Goal: Task Accomplishment & Management: Complete application form

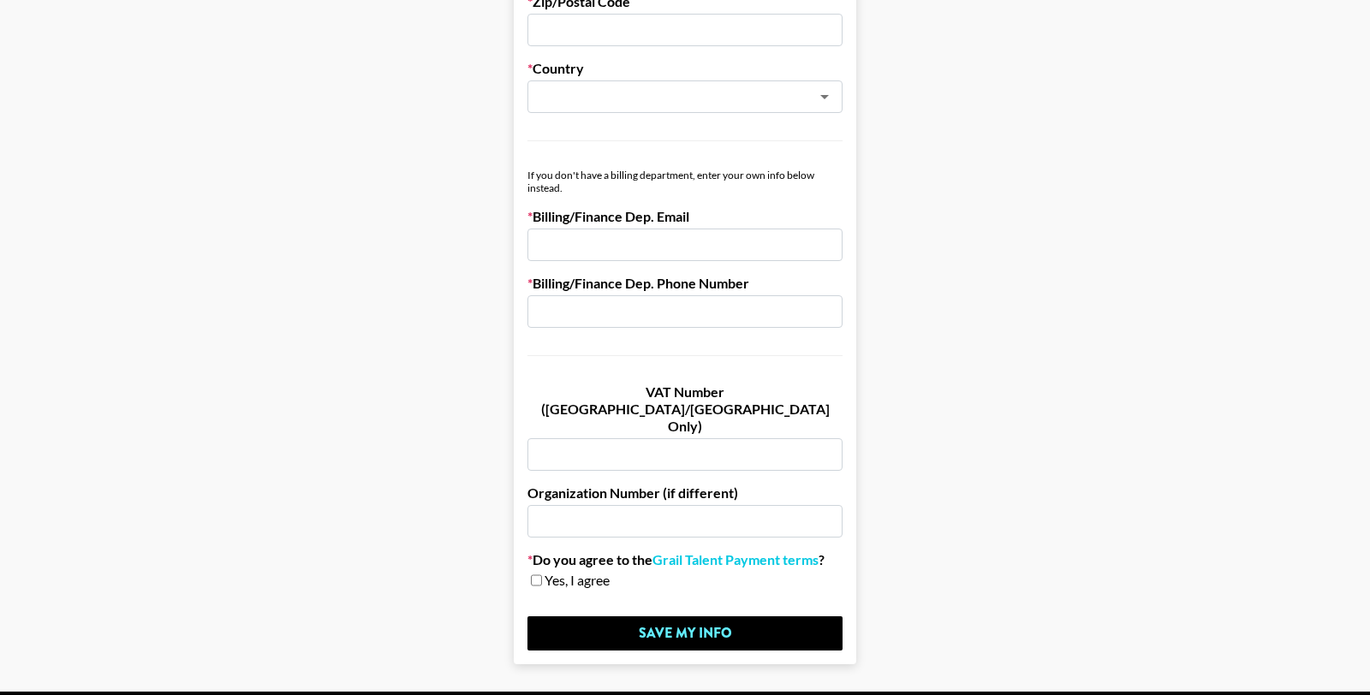
scroll to position [909, 0]
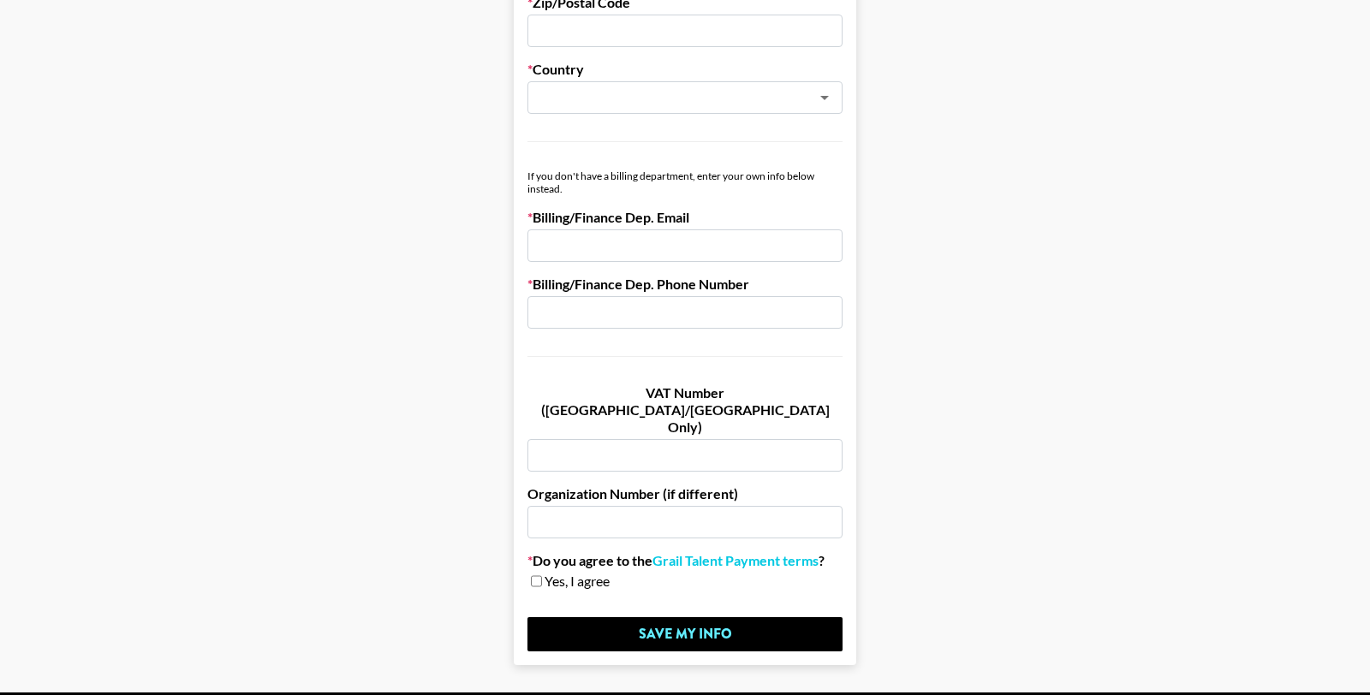
click at [701, 238] on input "email" at bounding box center [684, 245] width 315 height 33
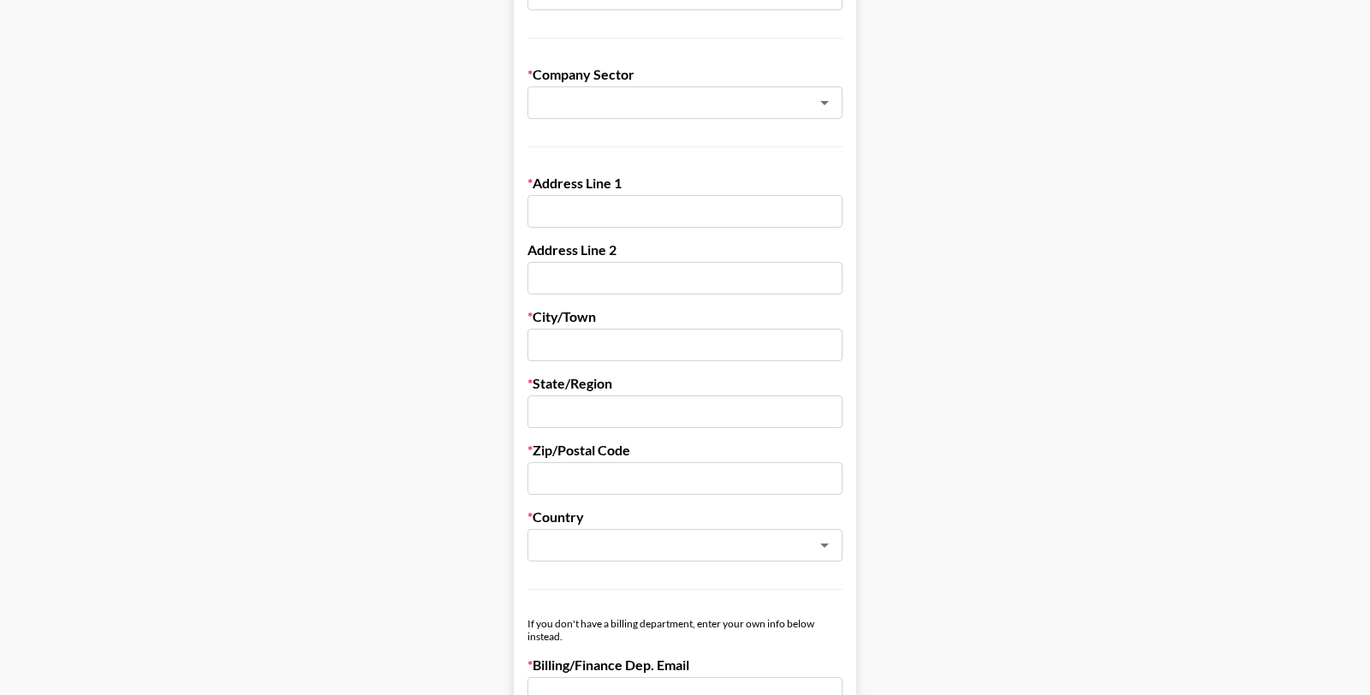
scroll to position [0, 0]
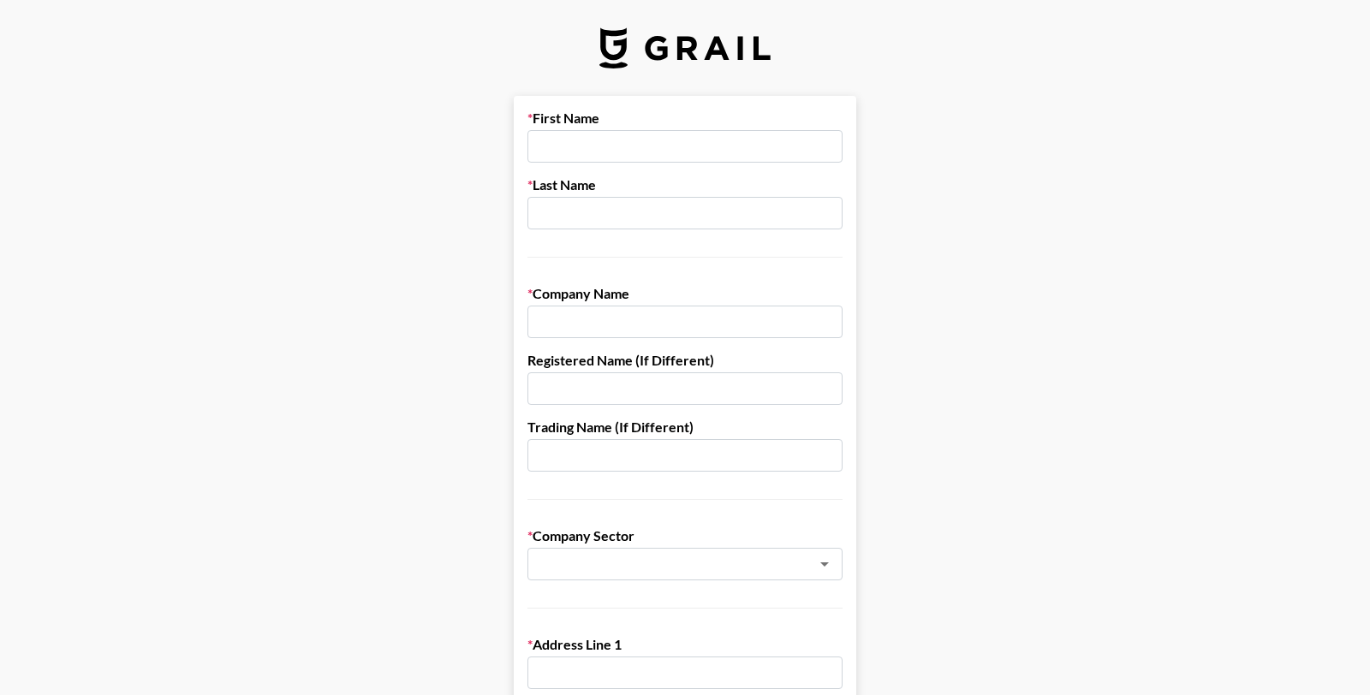
click at [661, 142] on input "text" at bounding box center [684, 146] width 315 height 33
type input "Sky"
type input "[PERSON_NAME]"
type input "Pack Records, Inc."
click at [708, 568] on input "text" at bounding box center [662, 565] width 249 height 20
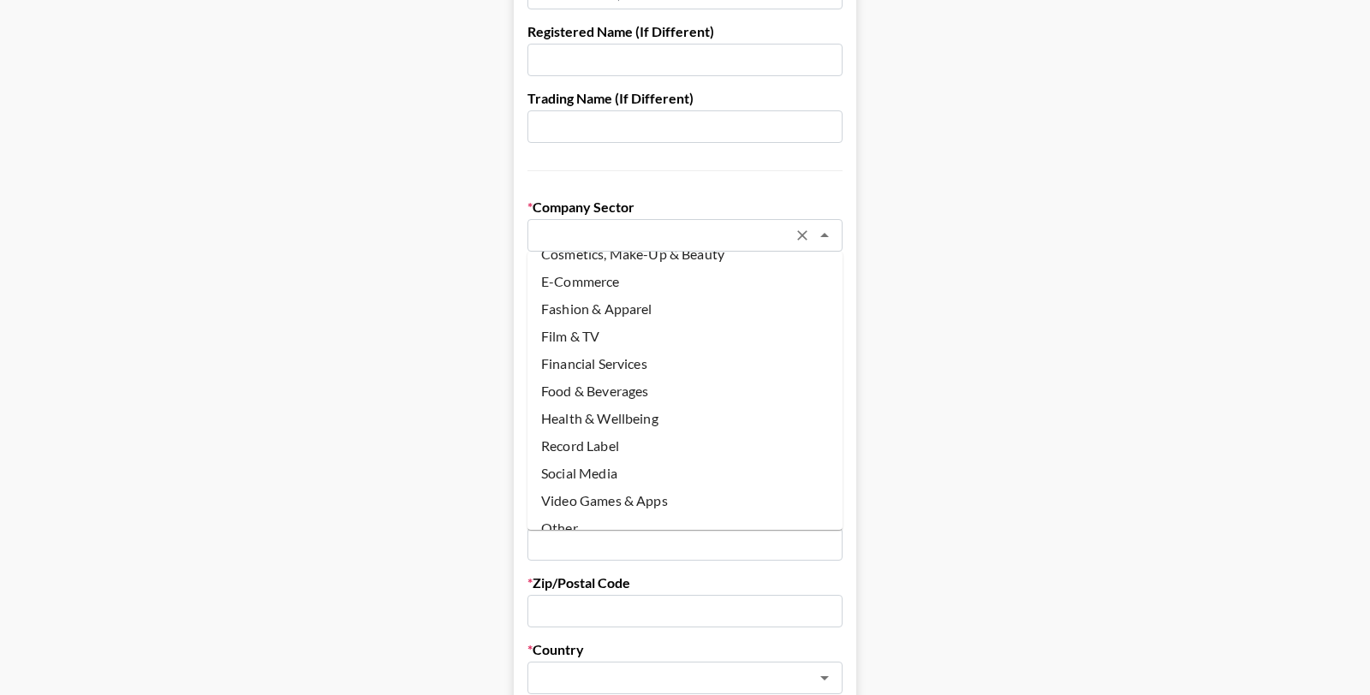
scroll to position [119, 0]
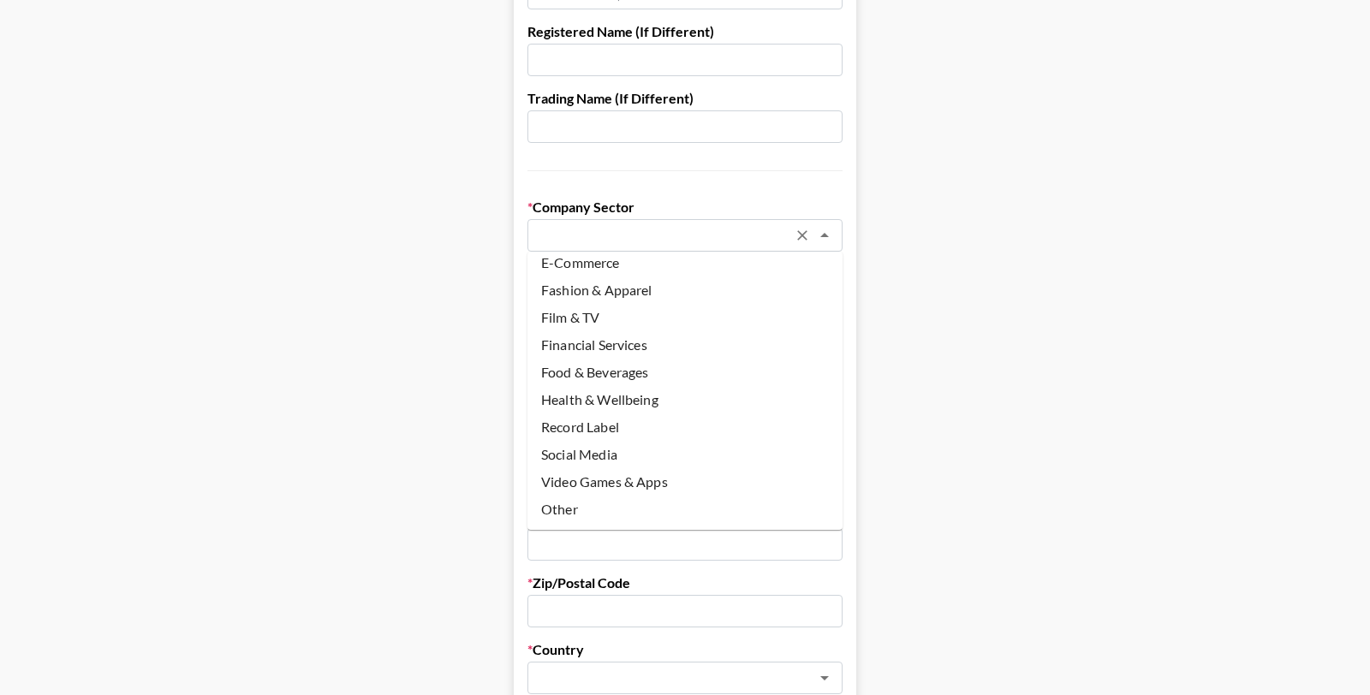
click at [645, 418] on li "Record Label" at bounding box center [684, 427] width 315 height 27
type input "Record Label"
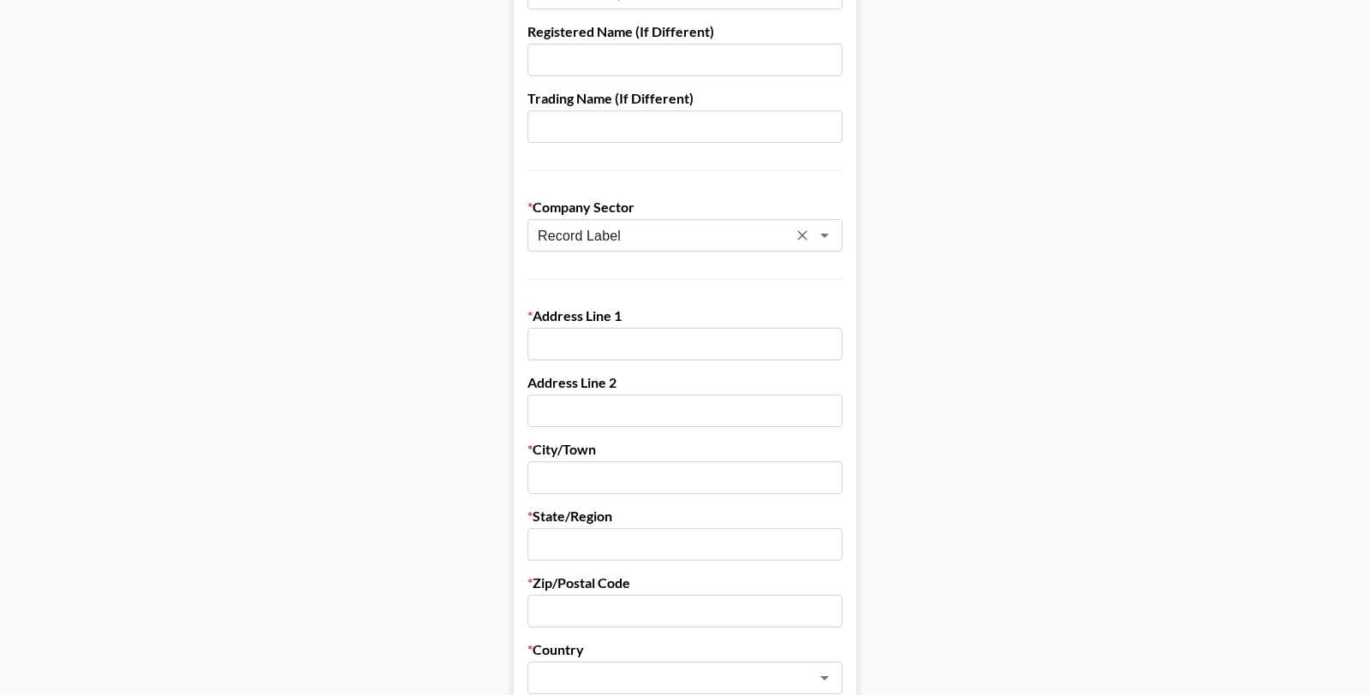
click at [675, 349] on input "text" at bounding box center [684, 344] width 315 height 33
type input "[STREET_ADDRESS][PERSON_NAME]"
type input "[STREET_ADDRESS]"
type input "[US_STATE]"
type input "N"
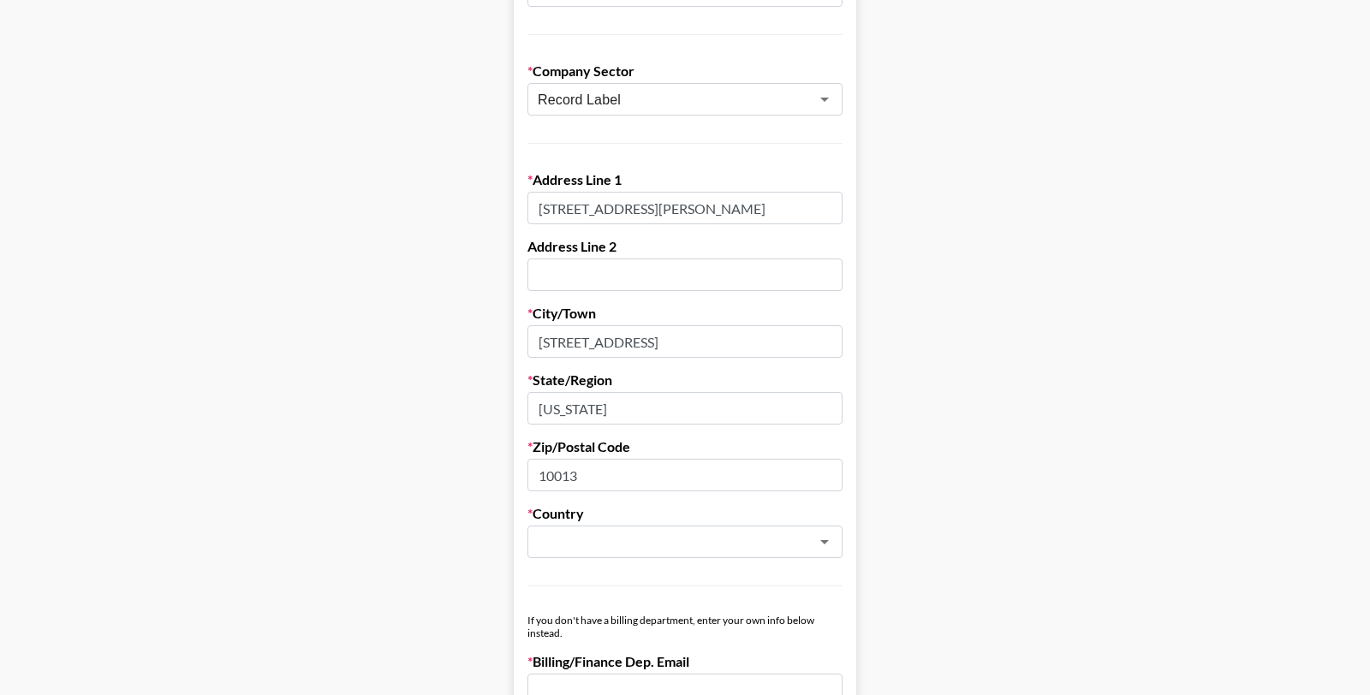
scroll to position [648, 0]
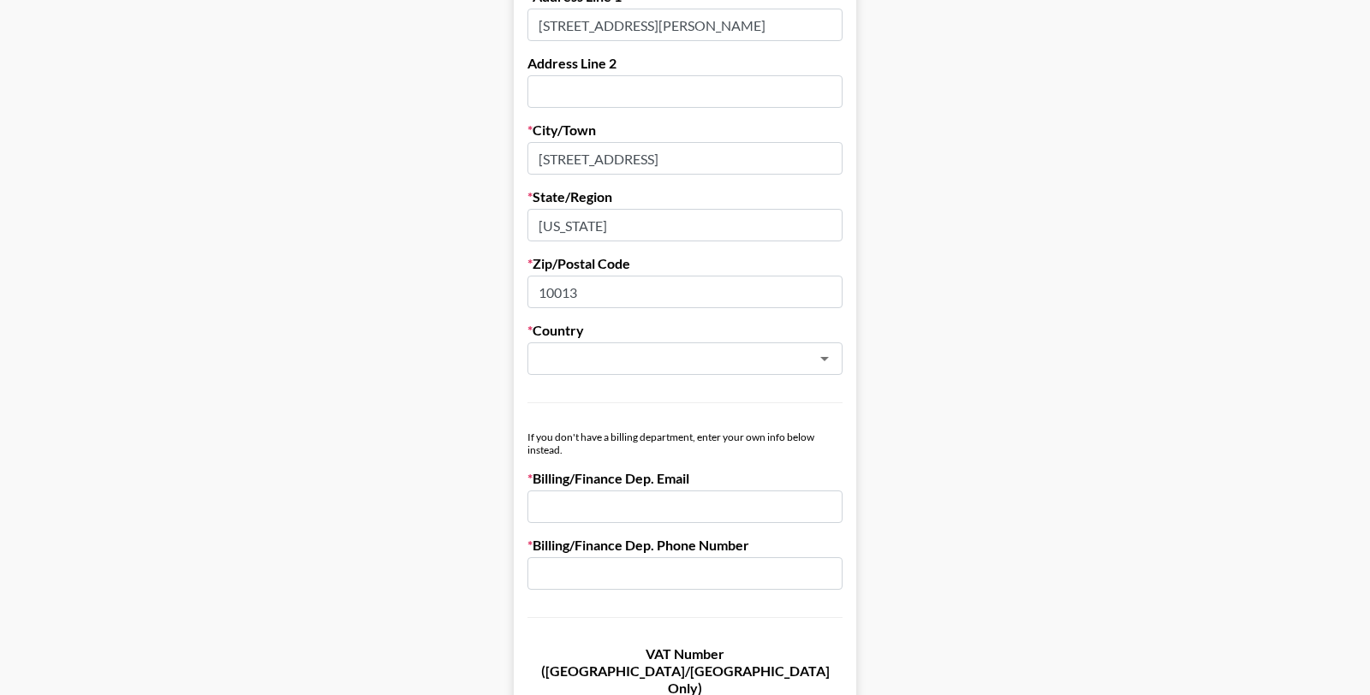
type input "10013"
click at [616, 341] on div "Country ​" at bounding box center [684, 348] width 315 height 53
click at [612, 357] on input "text" at bounding box center [662, 359] width 249 height 20
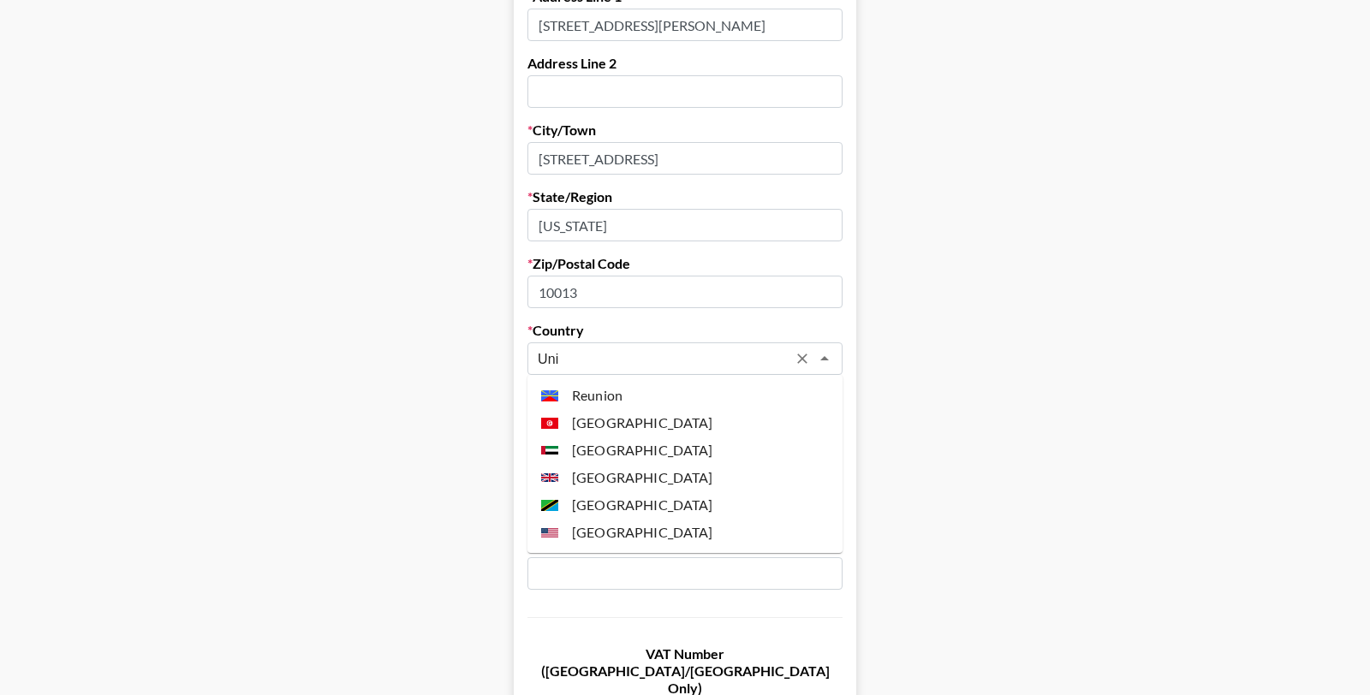
click at [642, 521] on li "[GEOGRAPHIC_DATA]" at bounding box center [684, 532] width 315 height 27
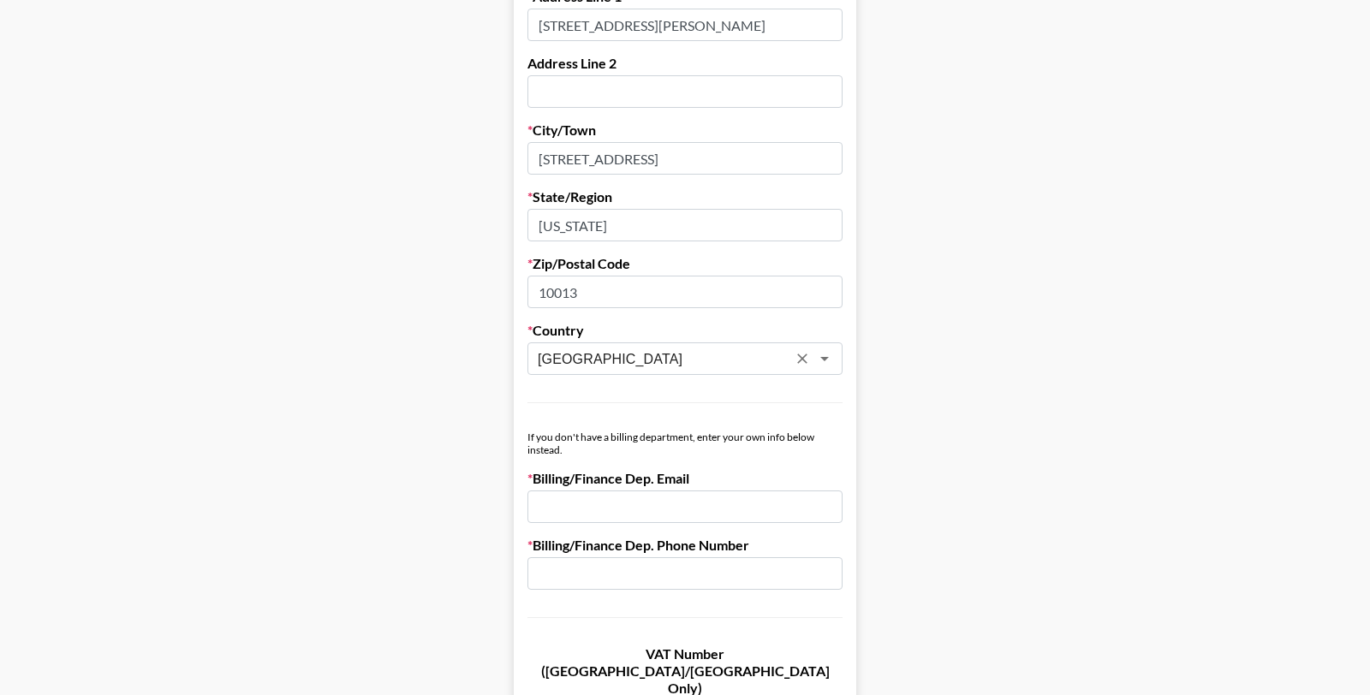
type input "[GEOGRAPHIC_DATA]"
click at [658, 504] on input "email" at bounding box center [684, 507] width 315 height 33
type input "[EMAIL_ADDRESS][DOMAIN_NAME]"
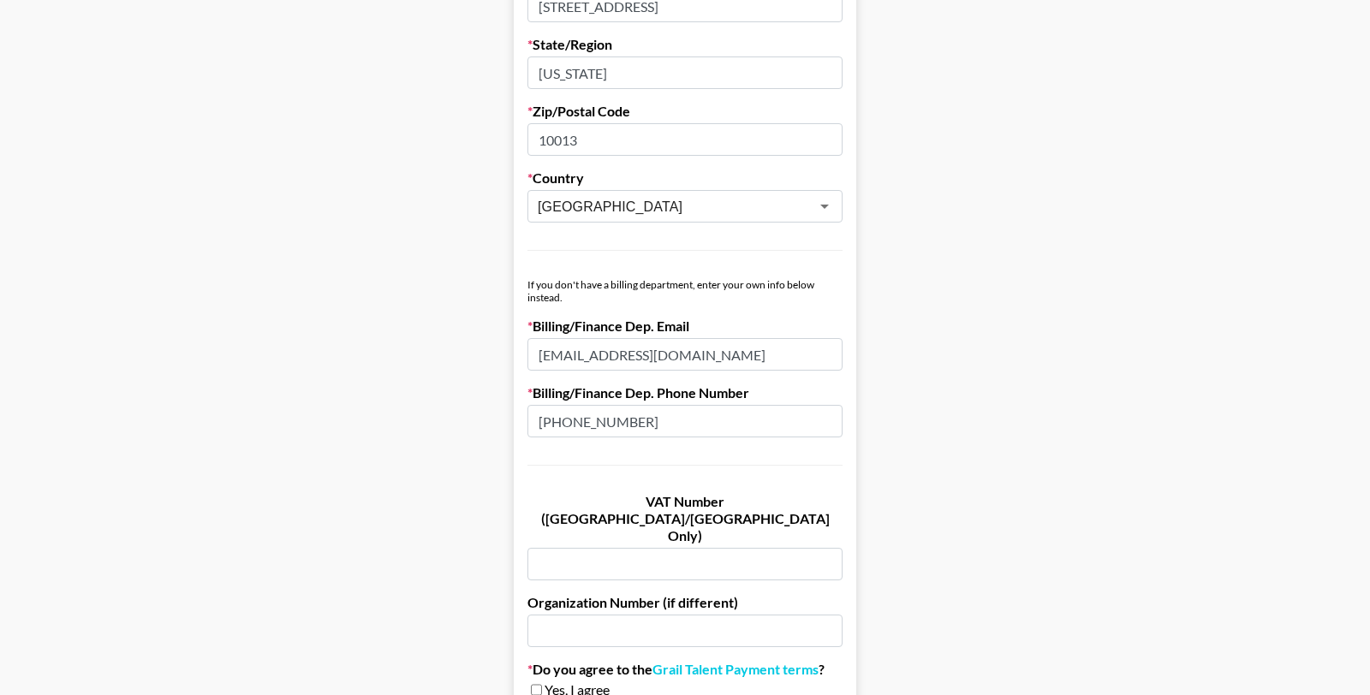
scroll to position [941, 0]
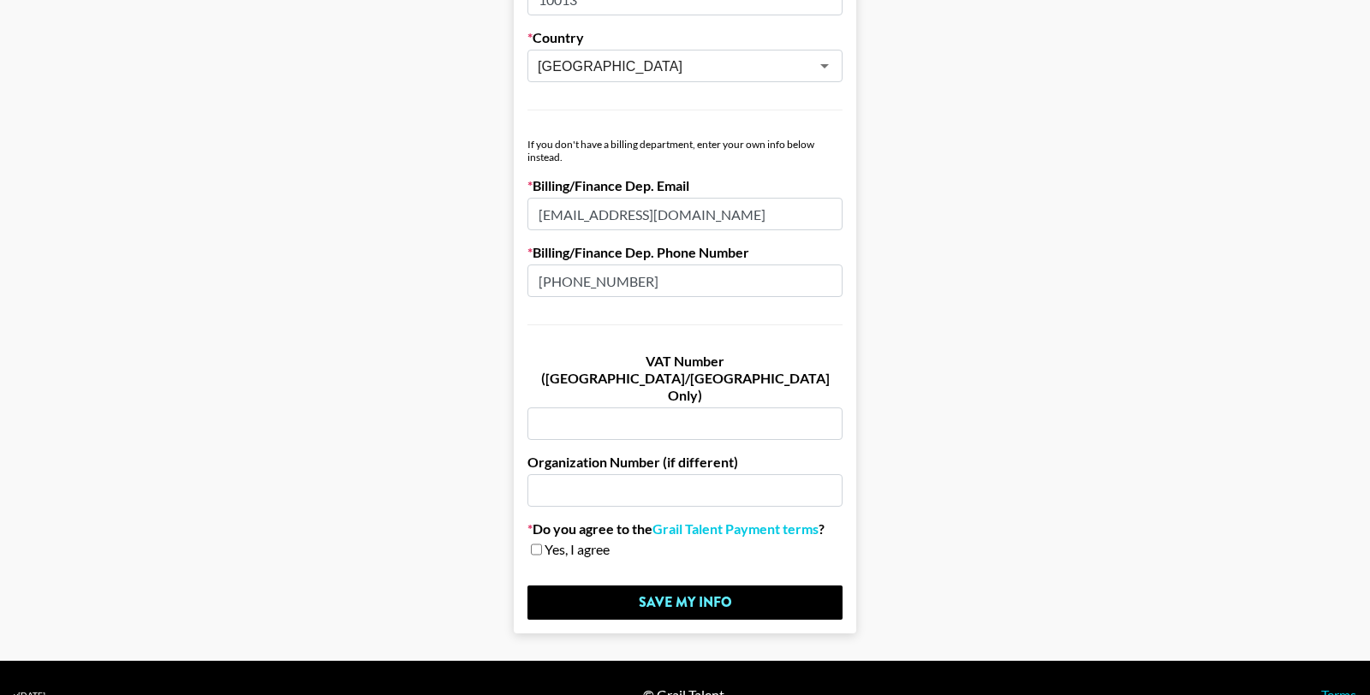
type input "[PHONE_NUMBER]"
click at [549, 541] on span "Yes, I agree" at bounding box center [576, 549] width 65 height 17
click at [706, 521] on link "Grail Talent Payment terms" at bounding box center [735, 529] width 166 height 17
click at [529, 541] on div "Yes, I agree" at bounding box center [684, 549] width 315 height 17
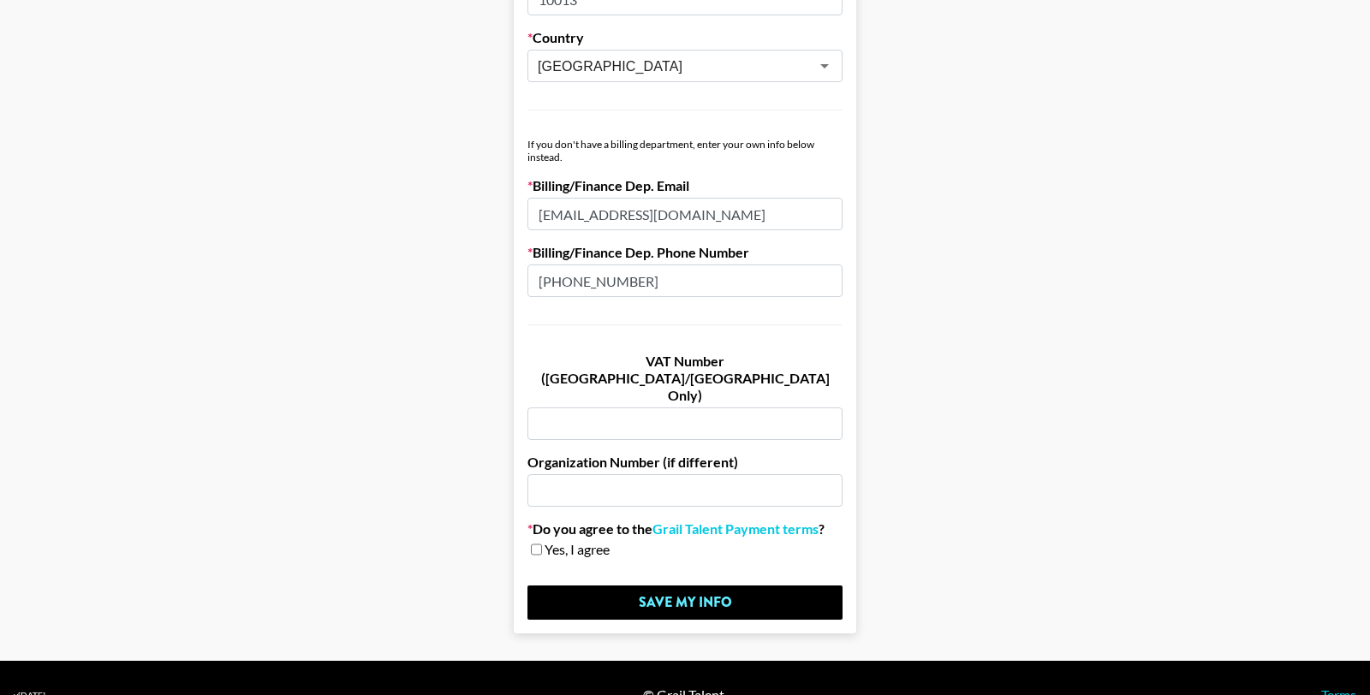
click at [536, 544] on input "checkbox" at bounding box center [536, 550] width 11 height 12
checkbox input "true"
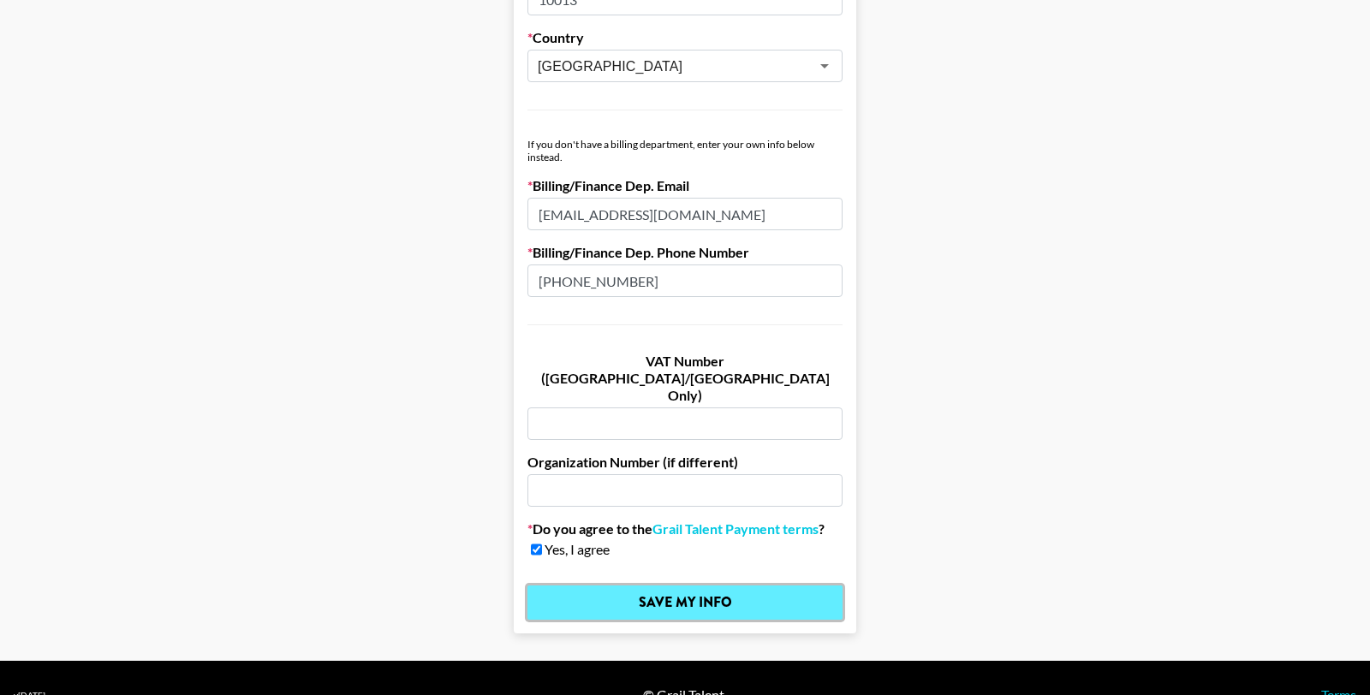
click at [594, 586] on input "Save My Info" at bounding box center [684, 603] width 315 height 34
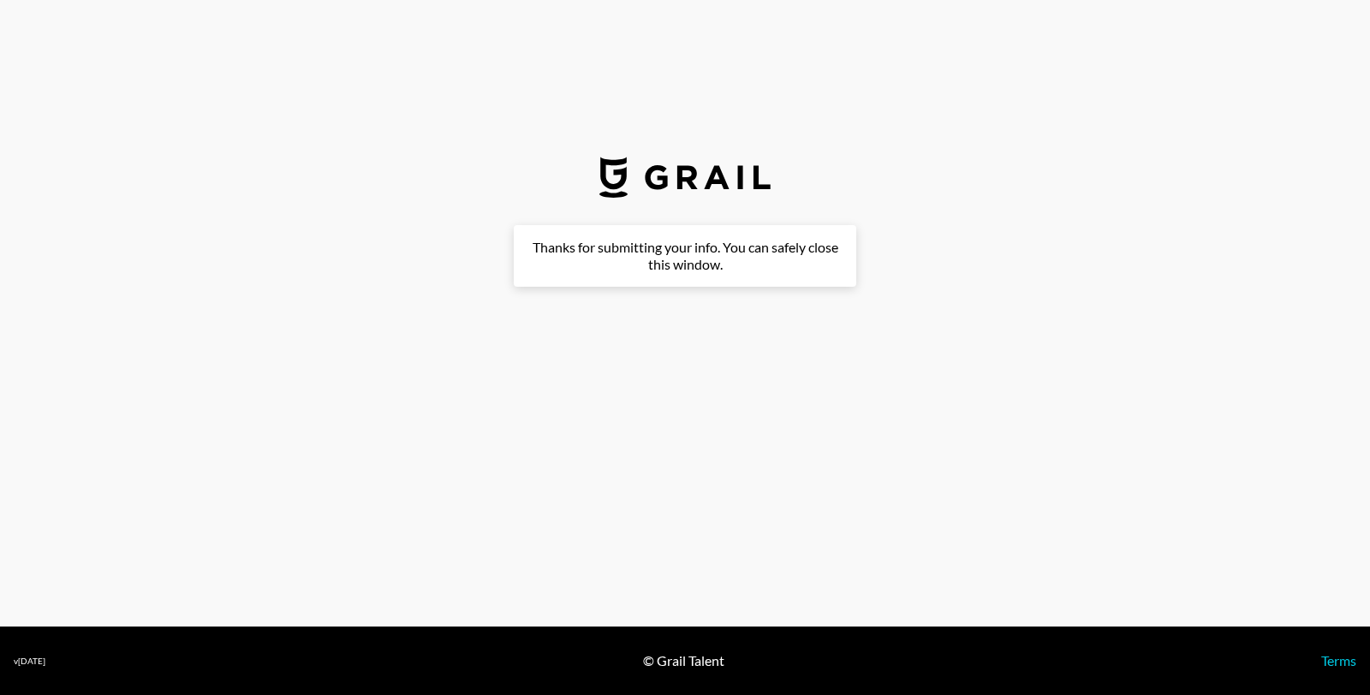
scroll to position [0, 0]
